Goal: Information Seeking & Learning: Learn about a topic

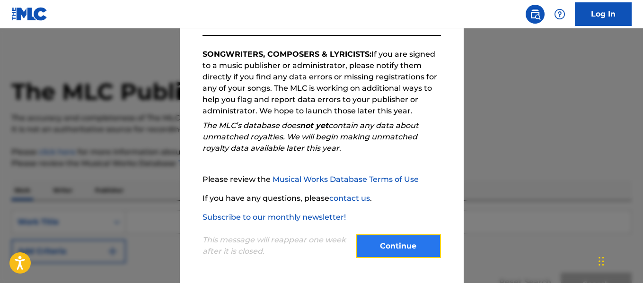
click at [390, 248] on button "Continue" at bounding box center [398, 247] width 85 height 24
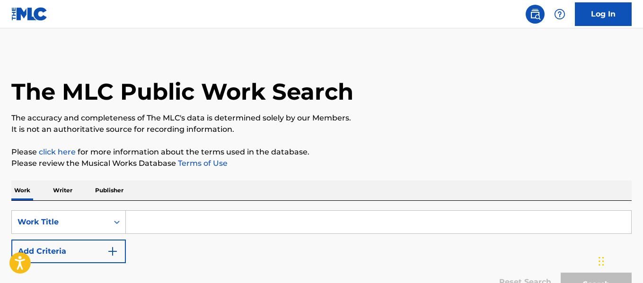
click at [375, 224] on input "Search Form" at bounding box center [378, 222] width 505 height 23
type input "Lemonade"
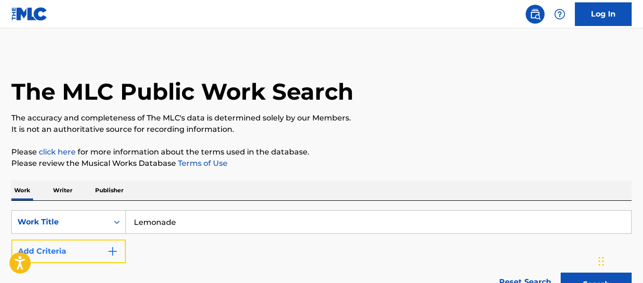
click at [95, 244] on button "Add Criteria" at bounding box center [68, 252] width 115 height 24
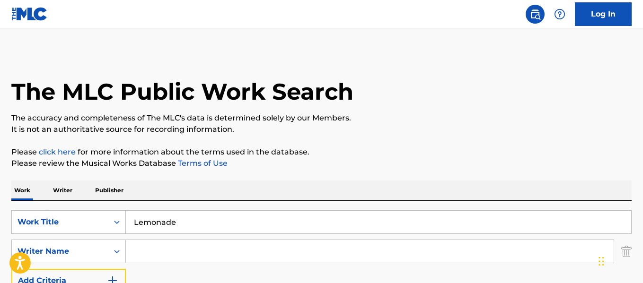
scroll to position [127, 0]
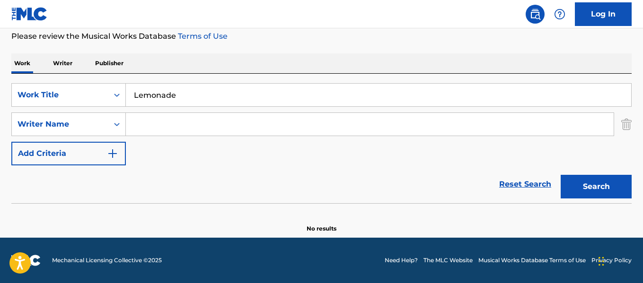
click at [149, 124] on input "Search Form" at bounding box center [370, 124] width 488 height 23
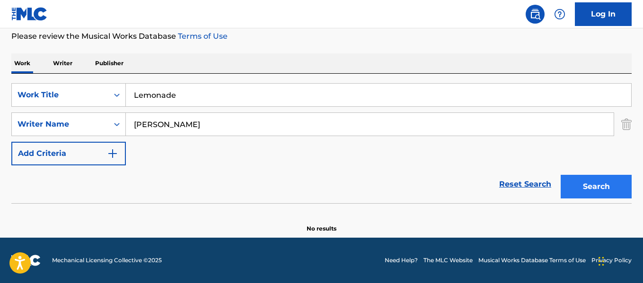
type input "[PERSON_NAME]"
click at [596, 183] on button "Search" at bounding box center [596, 187] width 71 height 24
click at [575, 179] on button "Search" at bounding box center [596, 187] width 71 height 24
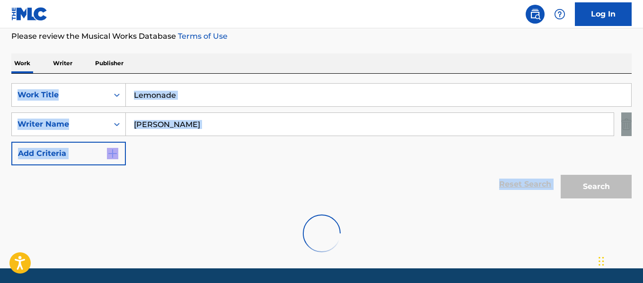
click at [575, 179] on div "Search" at bounding box center [594, 185] width 76 height 38
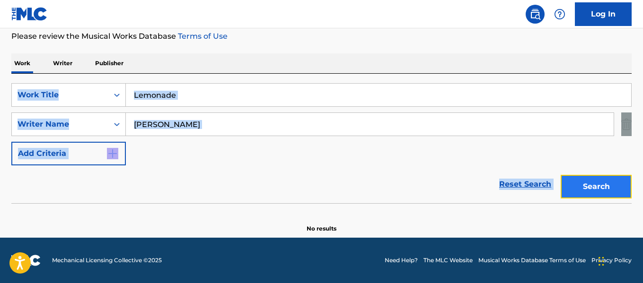
click at [575, 179] on button "Search" at bounding box center [596, 187] width 71 height 24
click at [575, 179] on div "Search" at bounding box center [594, 185] width 76 height 38
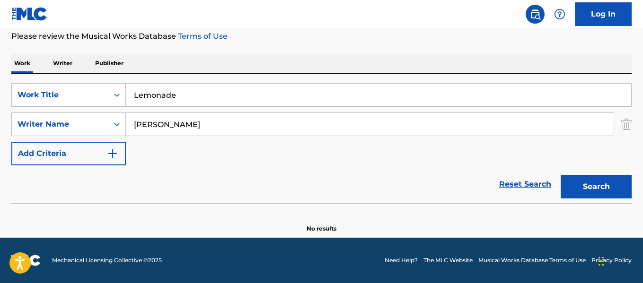
click at [210, 102] on input "Lemonade" at bounding box center [378, 95] width 505 height 23
type input "L"
type input "Face the music"
click at [213, 120] on input "[PERSON_NAME]" at bounding box center [370, 124] width 488 height 23
type input "n"
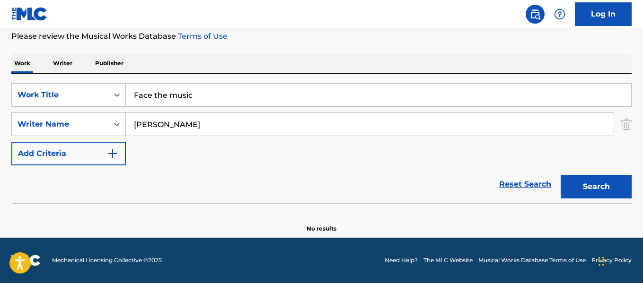
type input "[PERSON_NAME]"
click at [561, 175] on button "Search" at bounding box center [596, 187] width 71 height 24
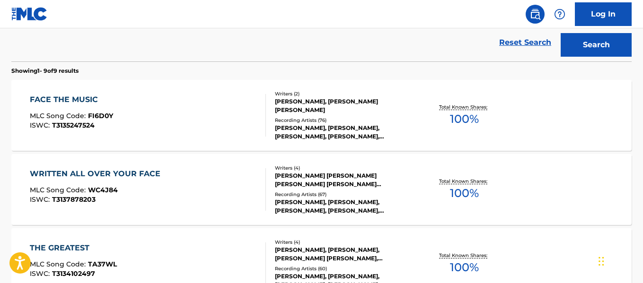
scroll to position [271, 0]
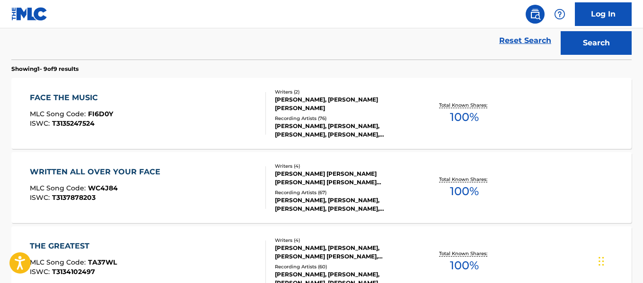
click at [88, 97] on div "FACE THE MUSIC" at bounding box center [71, 97] width 83 height 11
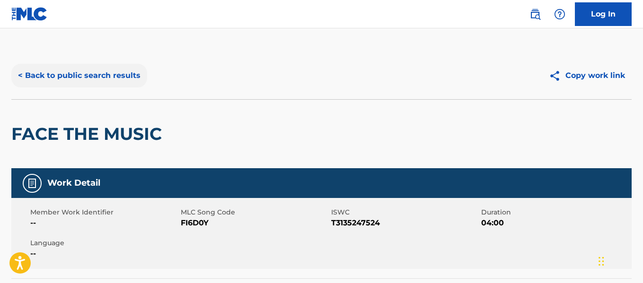
click at [95, 79] on button "< Back to public search results" at bounding box center [79, 76] width 136 height 24
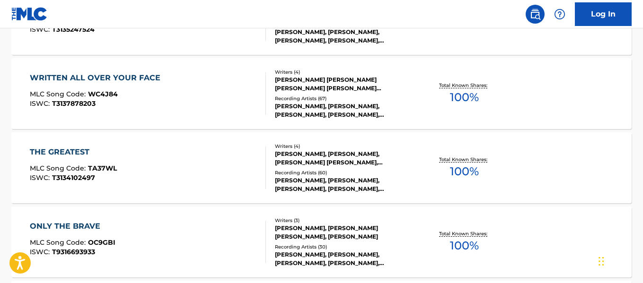
scroll to position [366, 0]
click at [118, 79] on div "WRITTEN ALL OVER YOUR FACE" at bounding box center [97, 77] width 135 height 11
